Goal: Transaction & Acquisition: Download file/media

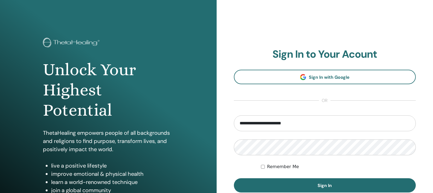
scroll to position [56, 0]
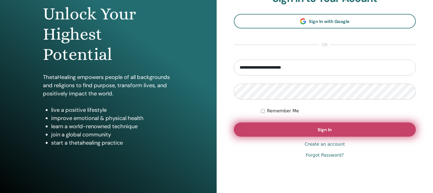
type input "**********"
click at [320, 130] on span "Sign In" at bounding box center [325, 130] width 14 height 6
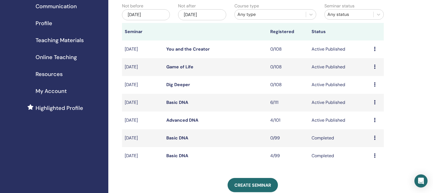
scroll to position [56, 0]
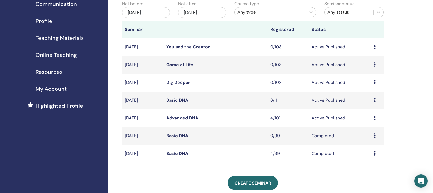
click at [375, 120] on icon at bounding box center [375, 118] width 2 height 4
click at [185, 121] on link "Advanced DNA" at bounding box center [182, 118] width 32 height 6
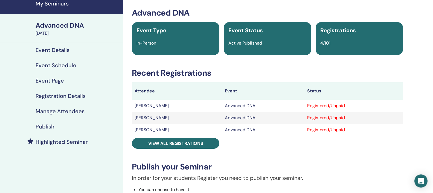
scroll to position [28, 0]
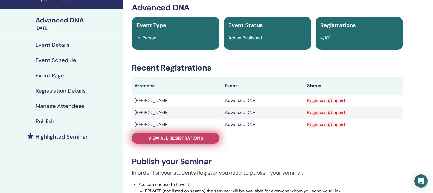
click at [197, 141] on span "View all registrations" at bounding box center [175, 139] width 55 height 6
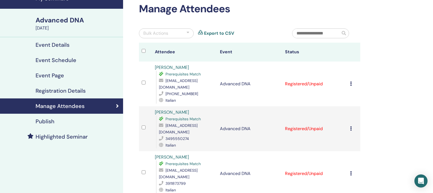
click at [352, 81] on td "Cancel Registration Do not auto-certify Mark as Paid Mark as Unpaid Mark as Abs…" at bounding box center [354, 84] width 13 height 45
click at [352, 82] on icon at bounding box center [351, 84] width 2 height 4
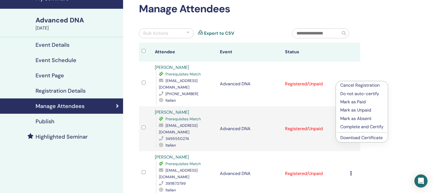
click at [354, 138] on link "Download Certificate" at bounding box center [362, 138] width 42 height 6
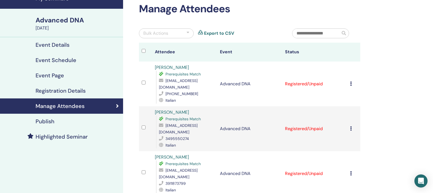
click at [352, 126] on icon at bounding box center [351, 128] width 2 height 4
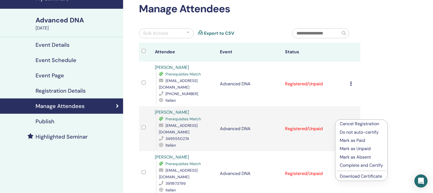
click at [353, 177] on link "Download Certificate" at bounding box center [361, 177] width 42 height 6
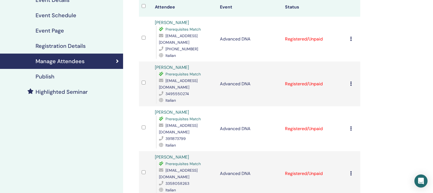
scroll to position [84, 0]
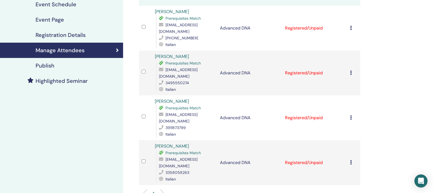
click at [352, 116] on icon at bounding box center [351, 118] width 2 height 4
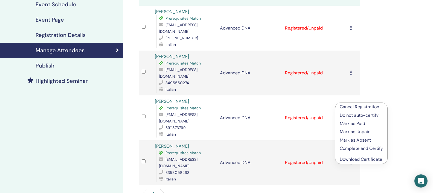
click at [353, 160] on link "Download Certificate" at bounding box center [361, 160] width 42 height 6
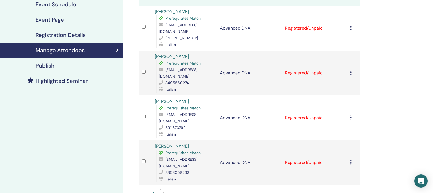
click at [352, 160] on icon at bounding box center [351, 162] width 2 height 4
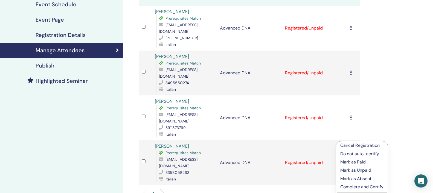
scroll to position [112, 0]
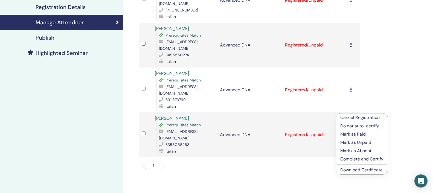
click at [359, 170] on link "Download Certificate" at bounding box center [362, 170] width 42 height 6
